Goal: Task Accomplishment & Management: Manage account settings

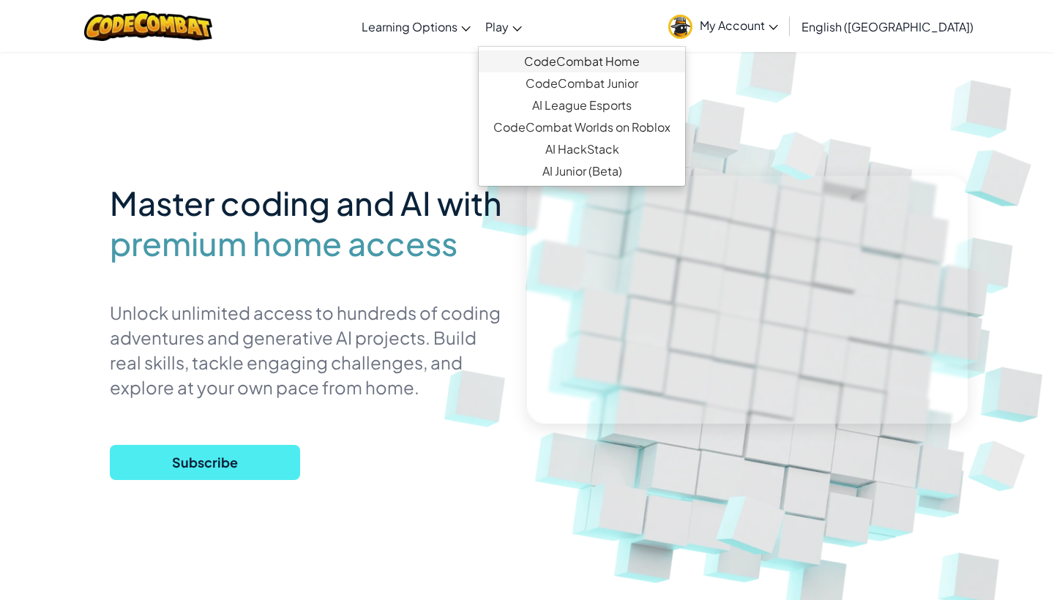
click at [614, 59] on link "CodeCombat Home" at bounding box center [582, 61] width 206 height 22
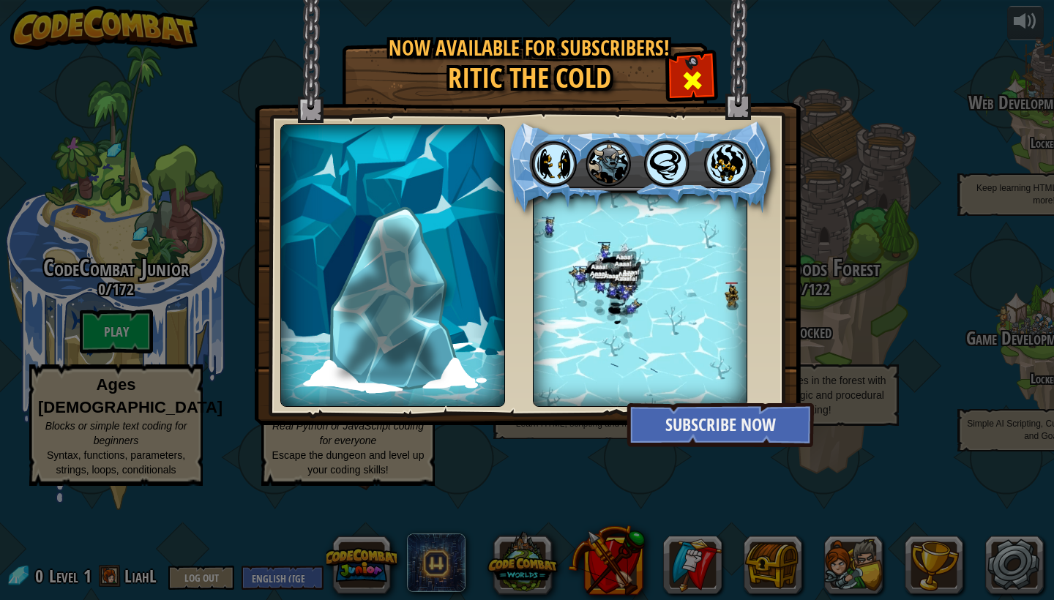
click at [680, 80] on div at bounding box center [692, 79] width 46 height 46
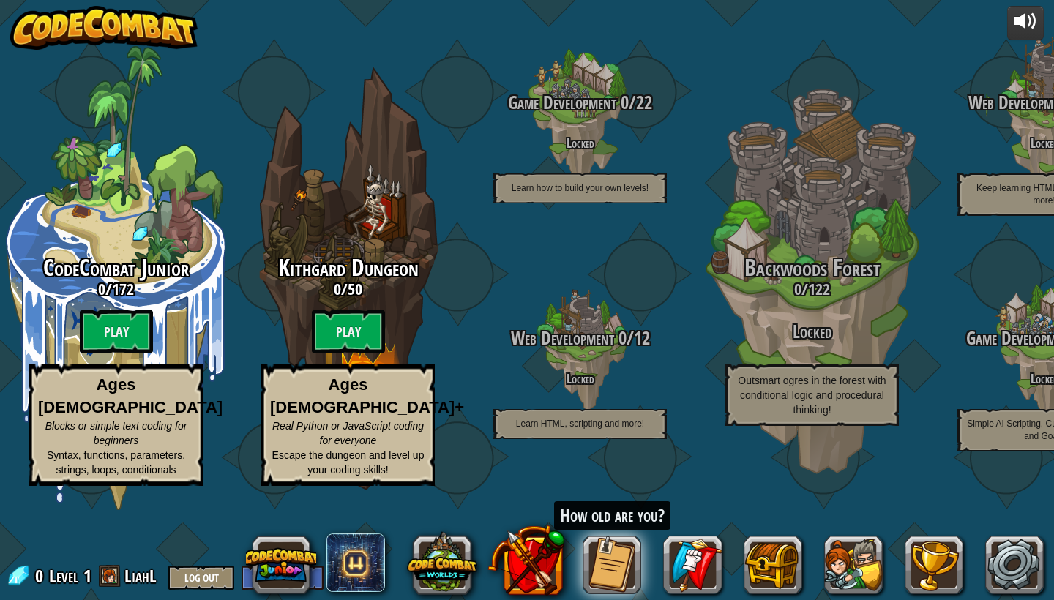
click at [1019, 19] on div at bounding box center [1024, 21] width 23 height 23
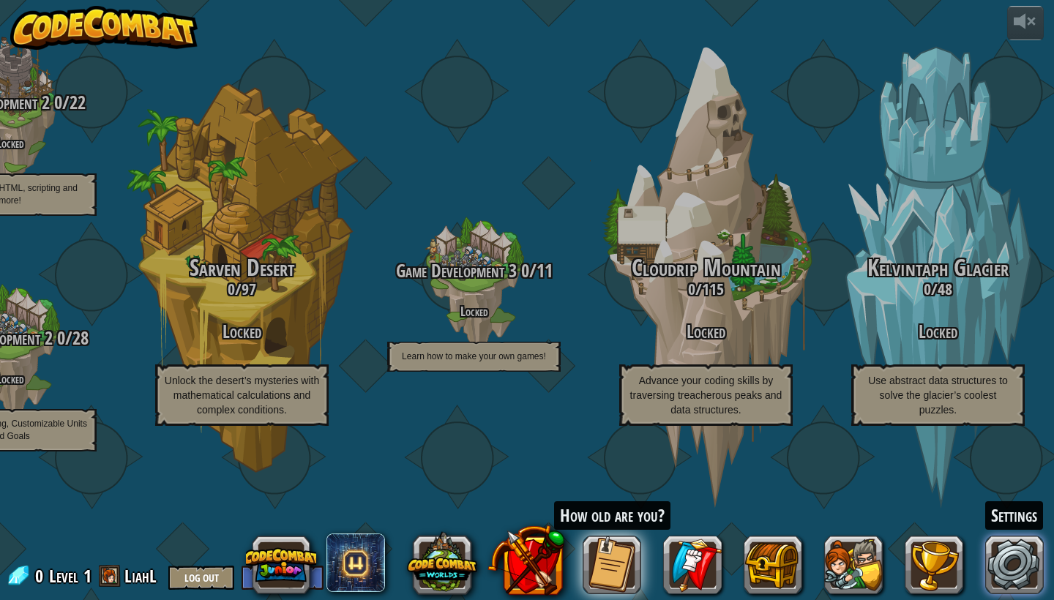
click at [999, 563] on link at bounding box center [1014, 565] width 59 height 59
